Goal: Subscribe to service/newsletter

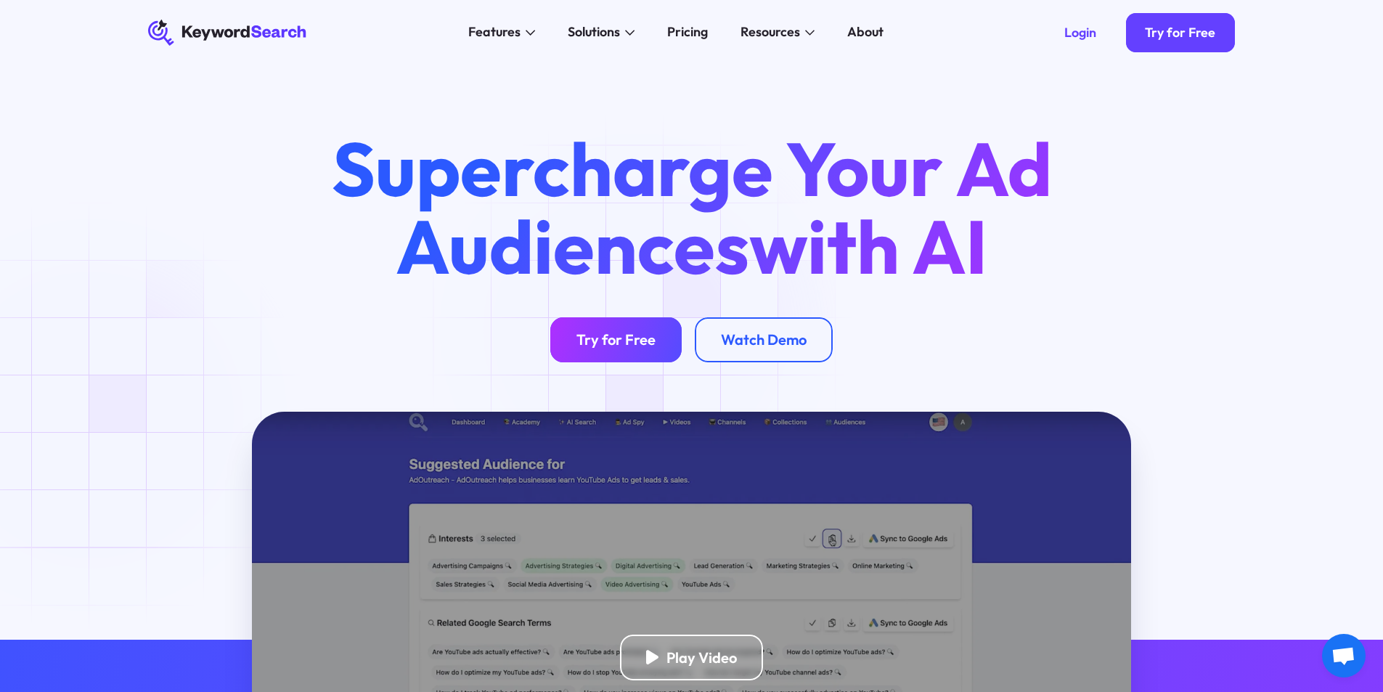
click at [641, 330] on link "Try for Free" at bounding box center [615, 340] width 131 height 46
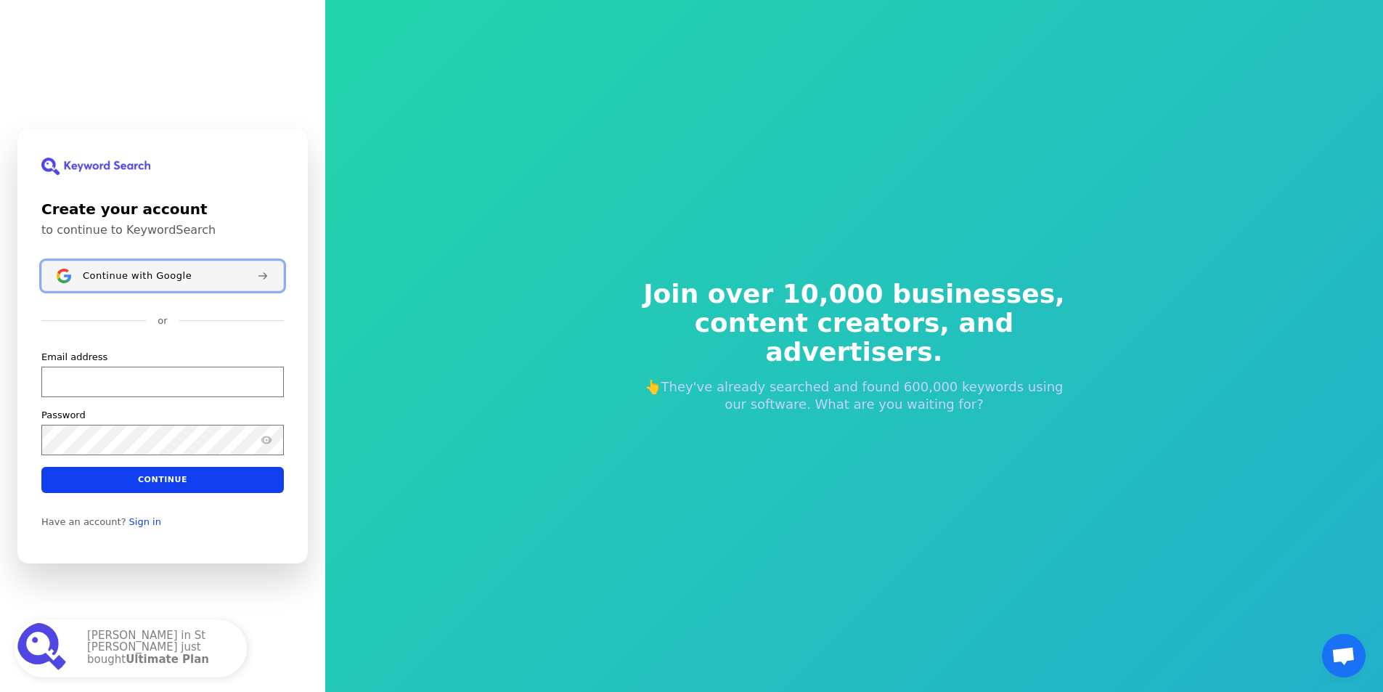
click at [204, 277] on div "Continue with Google" at bounding box center [164, 275] width 163 height 12
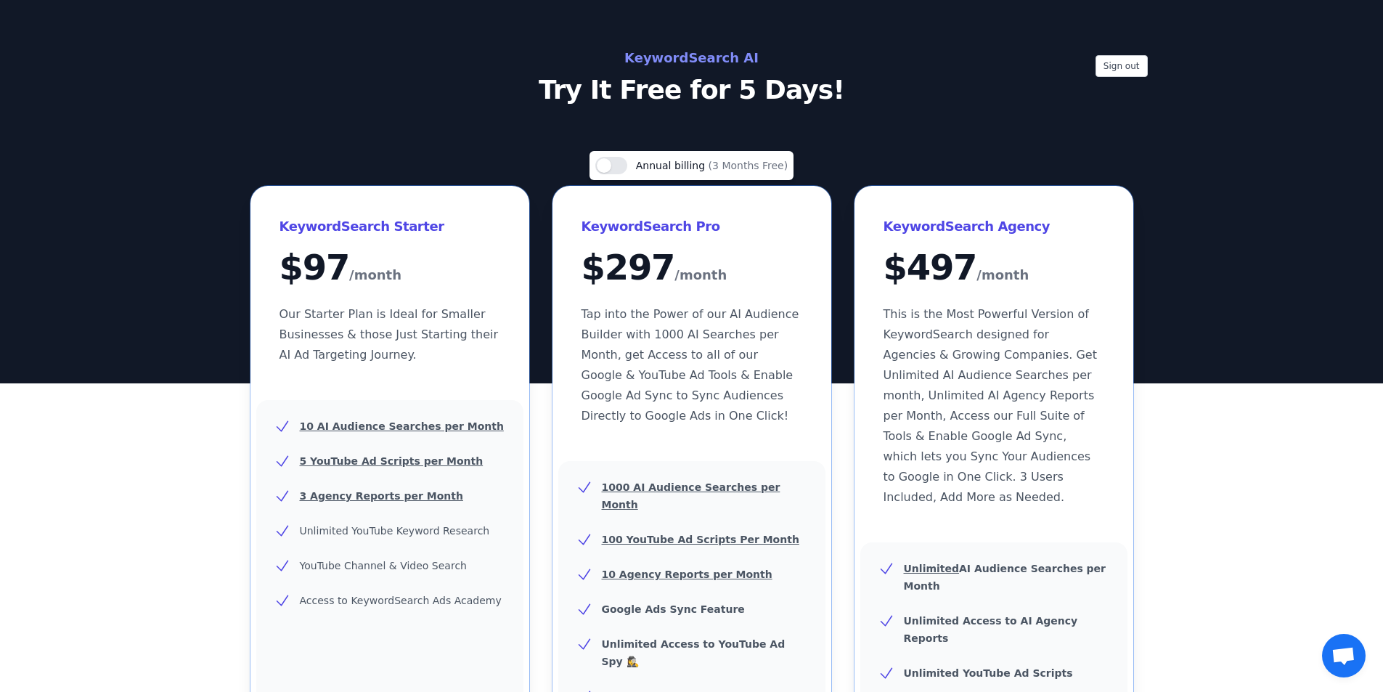
click at [714, 57] on h2 "KeywordSearch AI" at bounding box center [692, 57] width 650 height 23
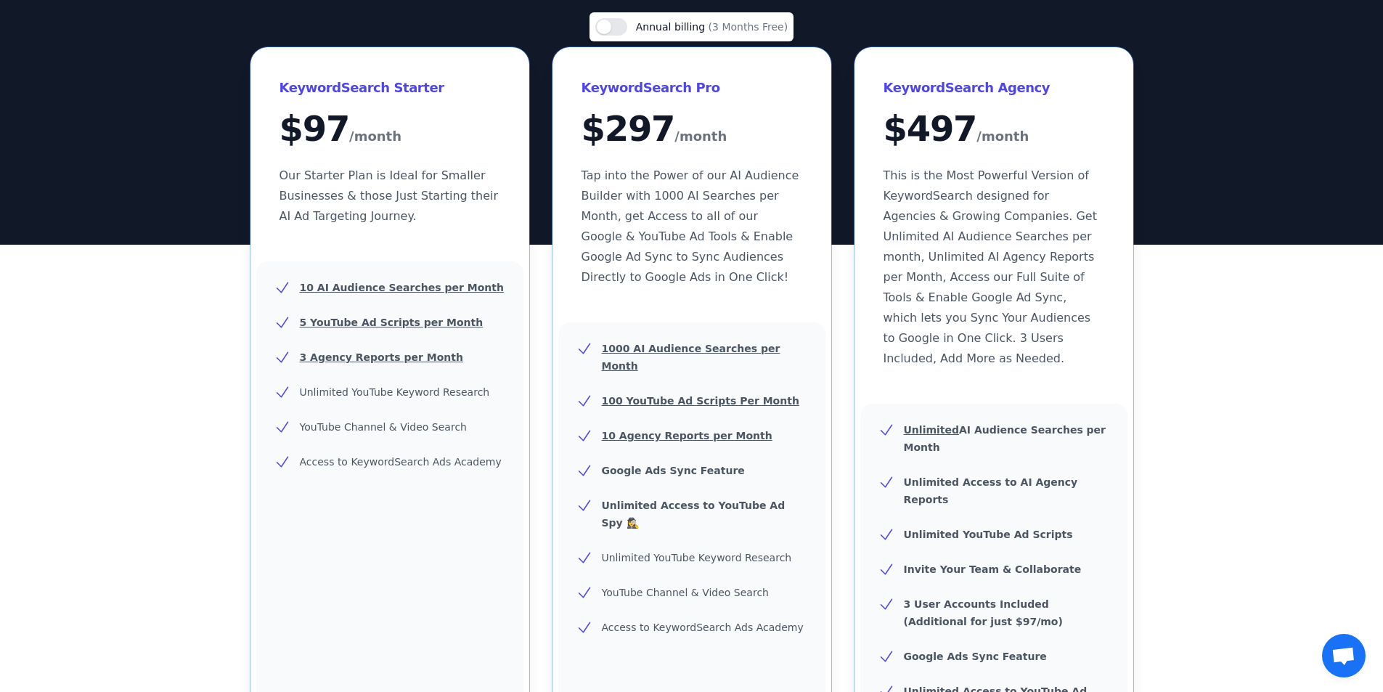
scroll to position [145, 0]
